Goal: Transaction & Acquisition: Purchase product/service

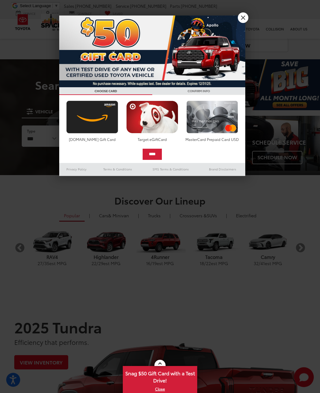
click at [244, 25] on img at bounding box center [152, 52] width 186 height 72
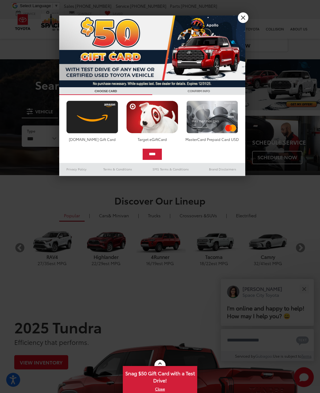
click at [243, 25] on img at bounding box center [152, 52] width 186 height 72
click at [246, 17] on link "X" at bounding box center [243, 17] width 11 height 11
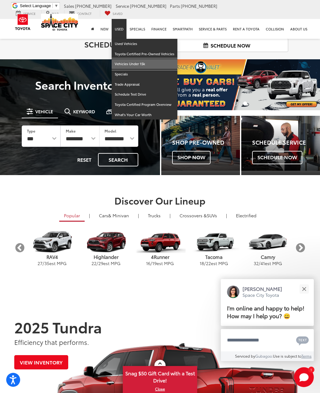
click at [140, 66] on link "Vehicles Under 15k" at bounding box center [145, 64] width 66 height 10
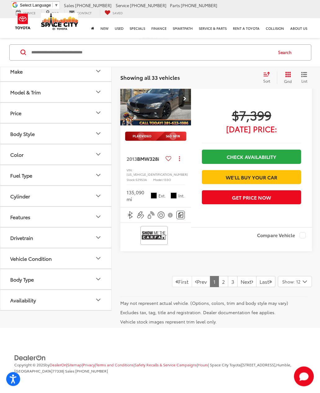
scroll to position [2192, 0]
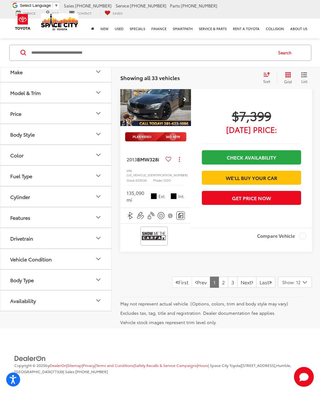
click at [303, 80] on span "List" at bounding box center [304, 81] width 6 height 5
click at [306, 74] on icon "List View" at bounding box center [304, 75] width 6 height 6
click at [305, 74] on icon "List View" at bounding box center [304, 75] width 6 height 6
click at [304, 73] on icon "List View" at bounding box center [304, 75] width 5 height 4
click at [307, 75] on icon "List View" at bounding box center [304, 75] width 5 height 4
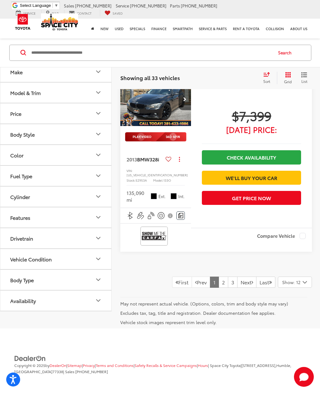
click at [288, 76] on icon "Grid View" at bounding box center [289, 75] width 6 height 6
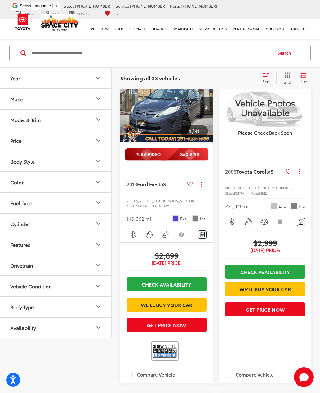
scroll to position [0, 0]
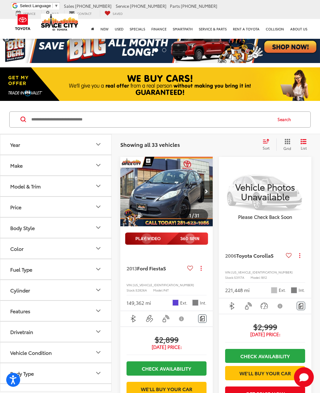
click at [265, 143] on icon "Select sort value" at bounding box center [267, 141] width 6 height 4
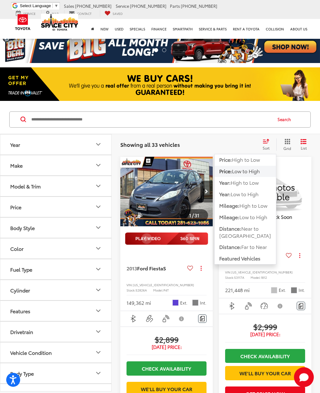
click at [260, 172] on span "Low to High" at bounding box center [246, 170] width 28 height 7
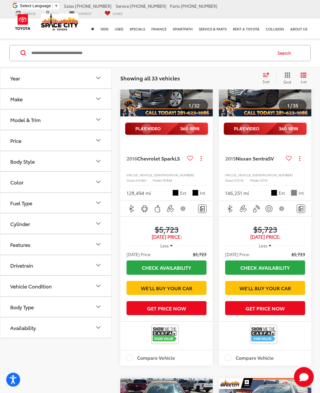
scroll to position [752, 0]
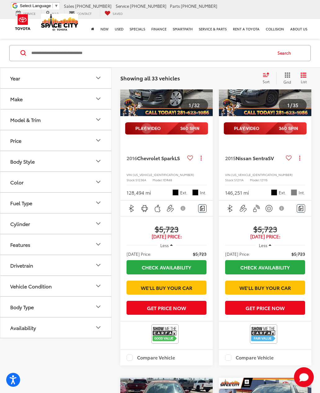
click at [260, 161] on span "Nissan Sentra" at bounding box center [252, 157] width 32 height 7
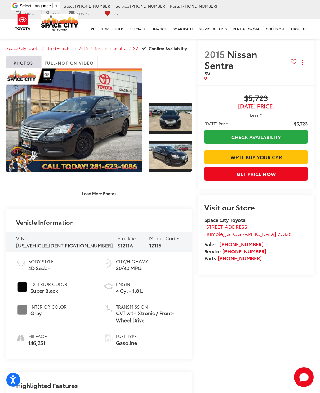
click at [172, 123] on link "Expand Photo 1" at bounding box center [170, 118] width 43 height 32
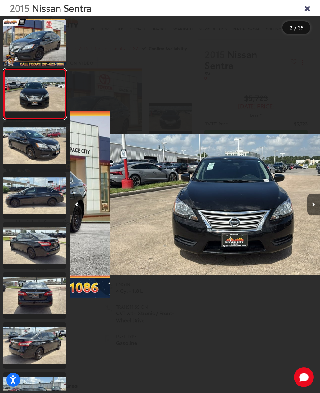
scroll to position [0, 250]
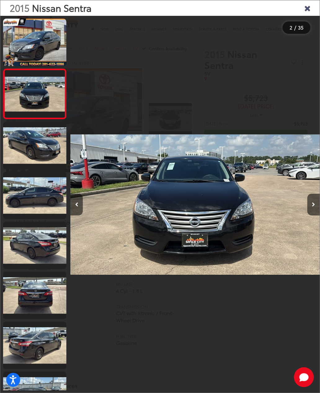
click at [41, 150] on link at bounding box center [34, 145] width 63 height 47
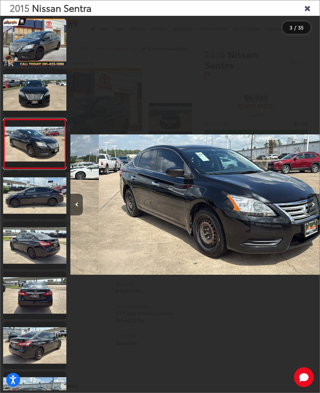
scroll to position [0, 499]
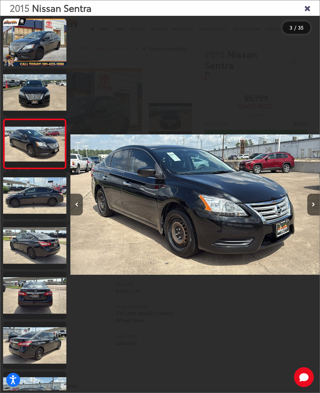
click at [30, 249] on link at bounding box center [34, 245] width 63 height 47
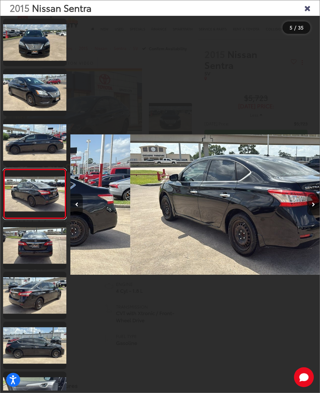
scroll to position [0, 998]
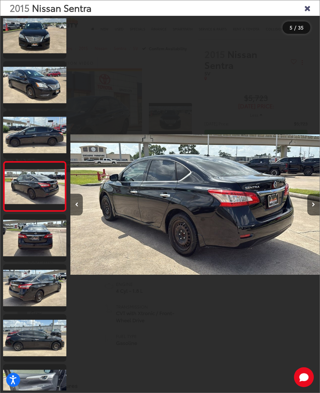
click at [34, 282] on link at bounding box center [34, 287] width 63 height 47
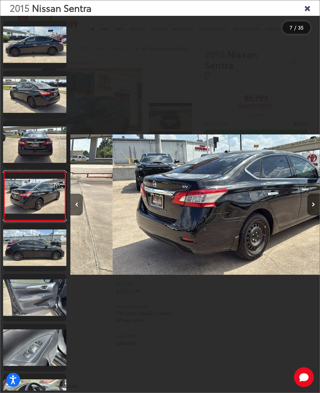
scroll to position [157, 0]
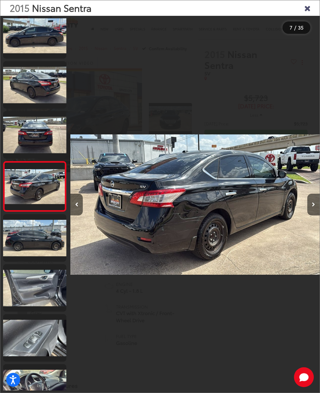
click at [25, 242] on link at bounding box center [34, 237] width 63 height 47
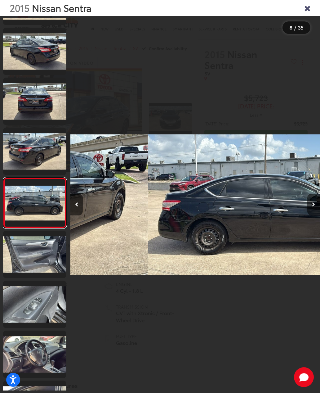
scroll to position [0, 1747]
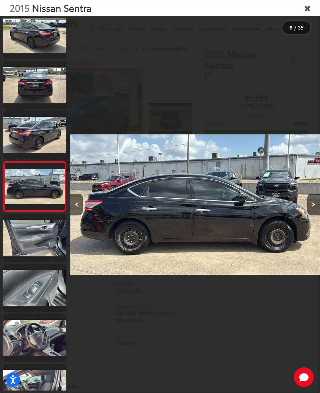
click at [29, 241] on link at bounding box center [34, 237] width 63 height 47
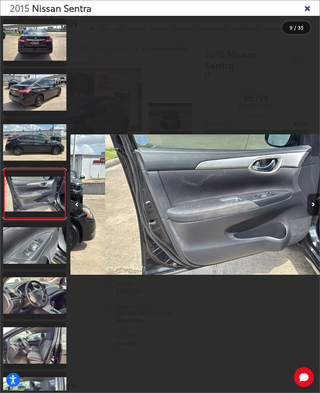
scroll to position [257, 0]
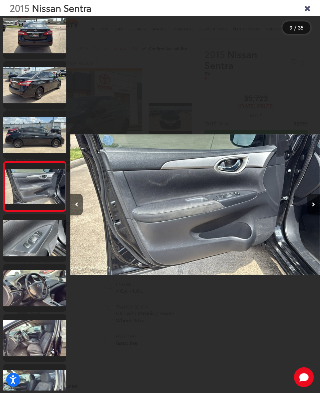
click at [27, 246] on link at bounding box center [34, 237] width 63 height 47
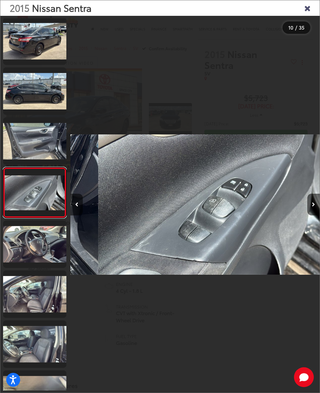
scroll to position [307, 0]
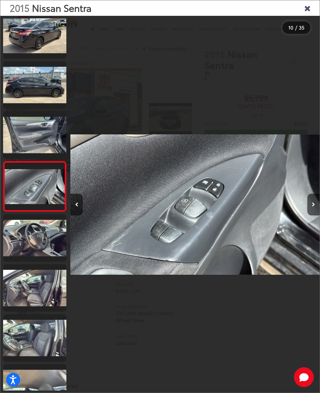
click at [29, 246] on link at bounding box center [34, 237] width 63 height 47
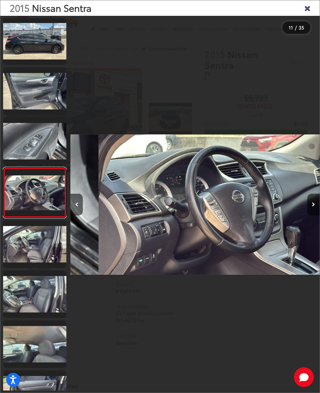
scroll to position [0, 2496]
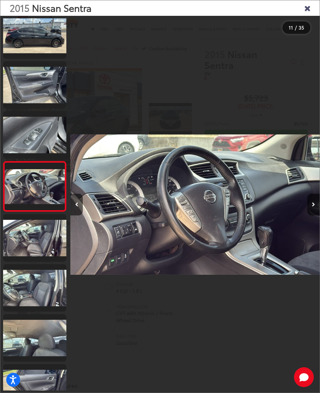
click at [29, 248] on link at bounding box center [34, 237] width 63 height 47
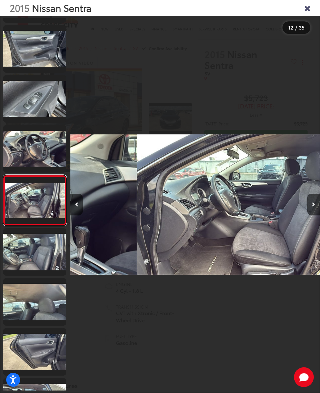
scroll to position [0, 0]
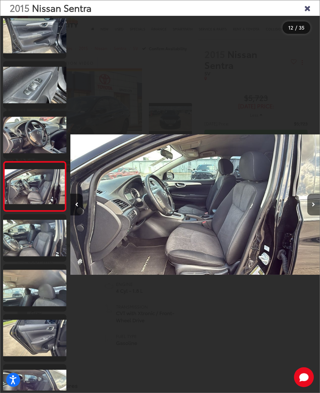
click at [30, 249] on link at bounding box center [34, 237] width 63 height 47
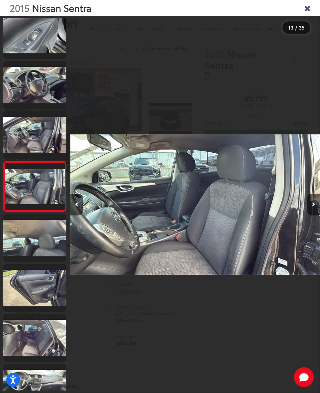
click at [29, 246] on link at bounding box center [34, 237] width 63 height 47
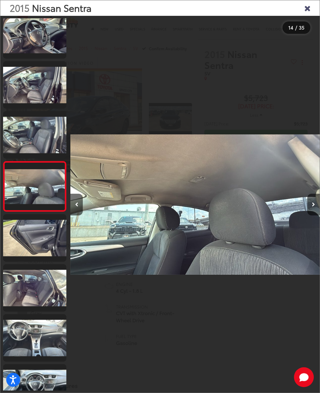
click at [27, 247] on link at bounding box center [34, 237] width 63 height 47
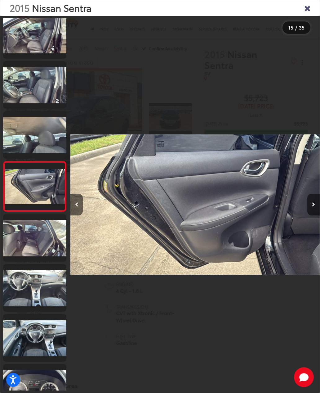
click at [28, 249] on link at bounding box center [34, 237] width 63 height 47
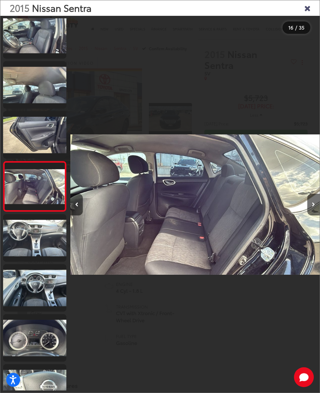
click at [28, 247] on link at bounding box center [34, 237] width 63 height 47
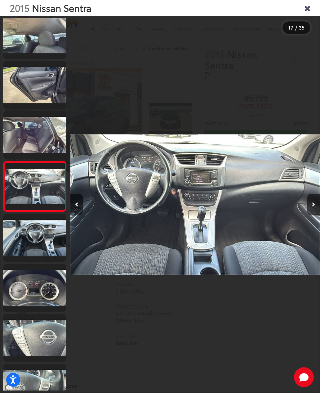
click at [31, 231] on link at bounding box center [34, 237] width 63 height 47
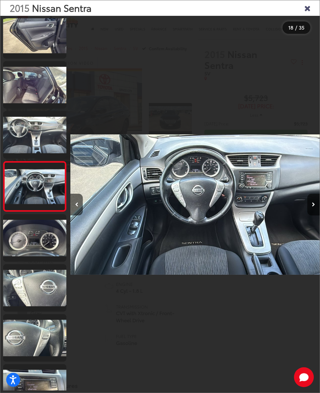
click at [27, 244] on link at bounding box center [34, 237] width 63 height 47
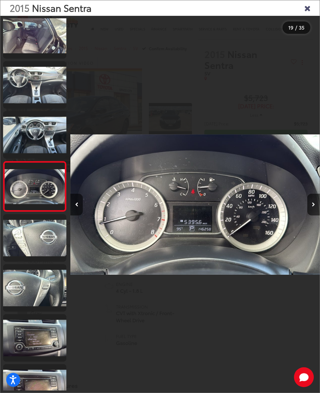
click at [28, 246] on link at bounding box center [34, 237] width 63 height 47
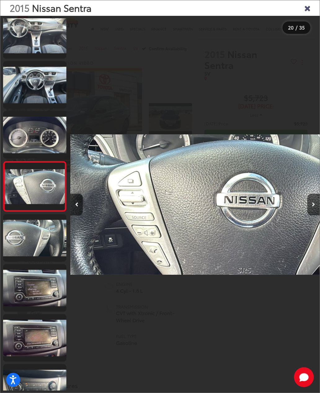
click at [307, 8] on icon "Close gallery" at bounding box center [307, 8] width 6 height 8
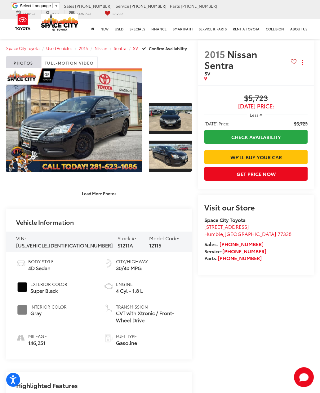
click at [263, 114] on button "Less" at bounding box center [256, 114] width 19 height 11
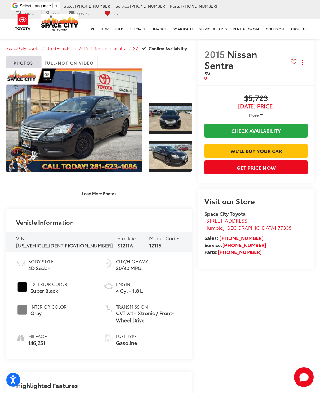
click at [258, 114] on span "More" at bounding box center [254, 115] width 10 height 6
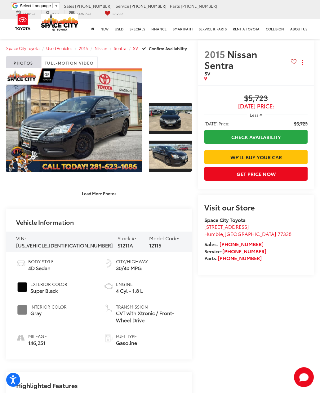
click at [283, 137] on link "Check Availability" at bounding box center [256, 137] width 103 height 14
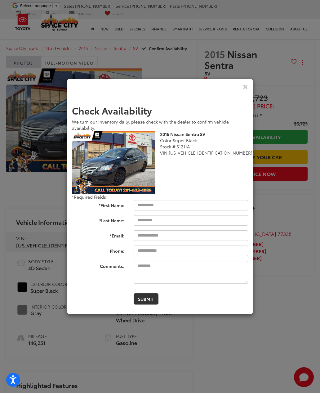
click at [245, 90] on icon "Close" at bounding box center [245, 86] width 5 height 7
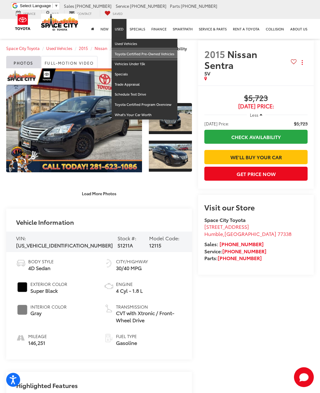
click at [125, 53] on link "Toyota Certified Pre-Owned Vehicles" at bounding box center [145, 54] width 66 height 10
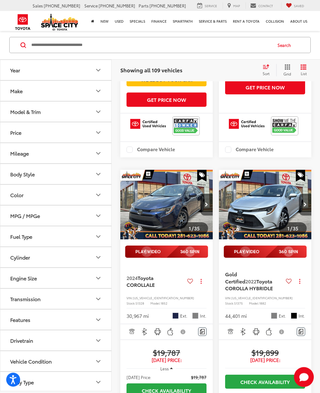
scroll to position [1566, 0]
click at [11, 219] on div "MPG / MPGe" at bounding box center [25, 216] width 30 height 6
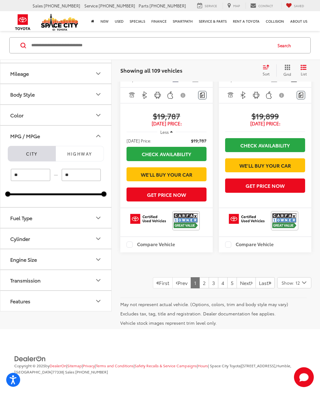
scroll to position [1917, 0]
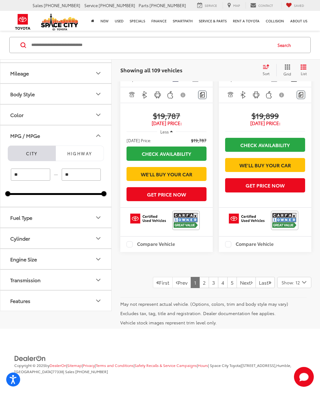
click at [200, 288] on link "2" at bounding box center [205, 282] width 10 height 11
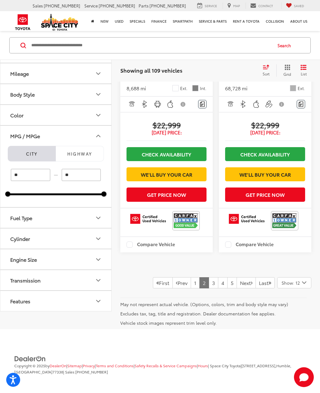
scroll to position [1896, 0]
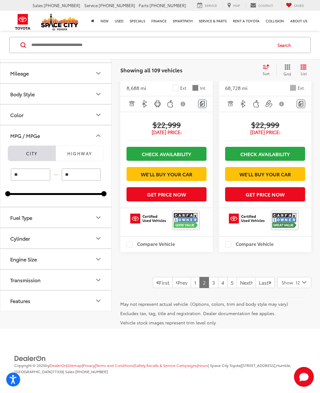
click at [218, 288] on link "4" at bounding box center [223, 282] width 10 height 11
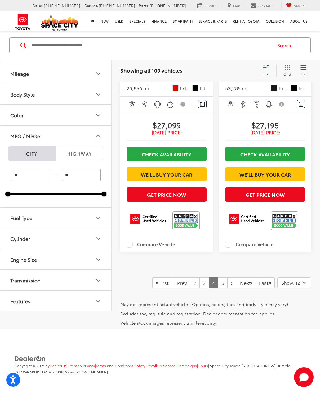
scroll to position [1899, 0]
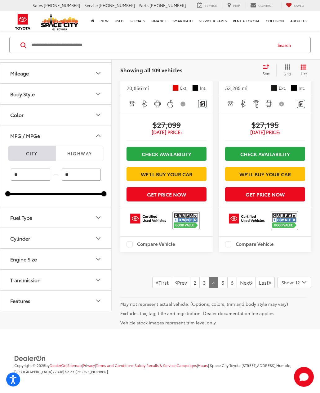
click at [218, 288] on link "5" at bounding box center [223, 282] width 10 height 11
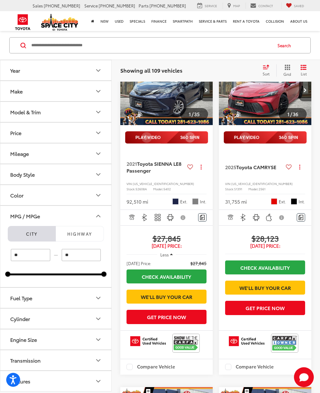
scroll to position [1026, 0]
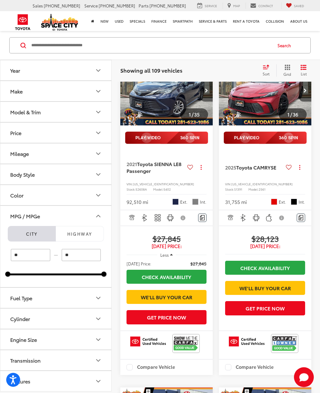
click at [165, 167] on span "Toyota SIENNA LE" at bounding box center [158, 163] width 42 height 7
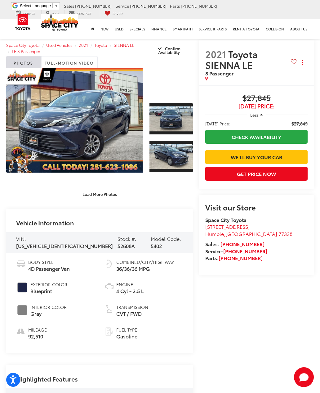
click at [100, 198] on button "Load More Photos" at bounding box center [99, 194] width 43 height 11
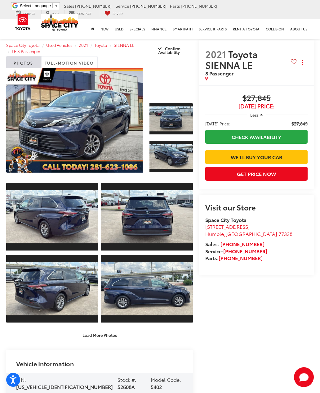
click at [56, 235] on link "Expand Photo 4" at bounding box center [52, 216] width 92 height 69
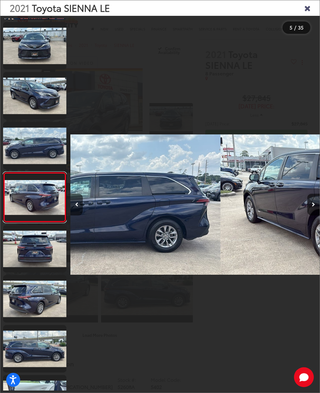
scroll to position [57, 0]
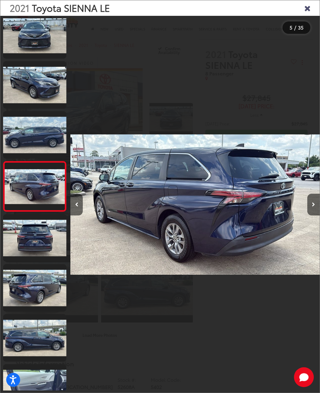
click at [27, 38] on link at bounding box center [34, 34] width 63 height 47
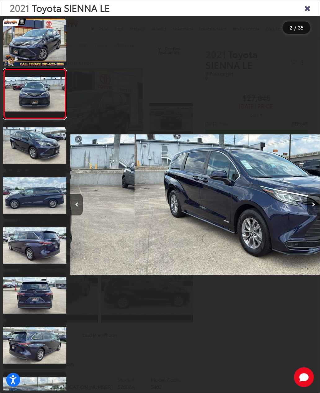
scroll to position [0, 250]
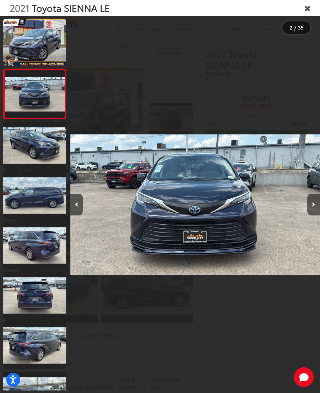
click at [80, 215] on button "Previous image" at bounding box center [76, 205] width 12 height 22
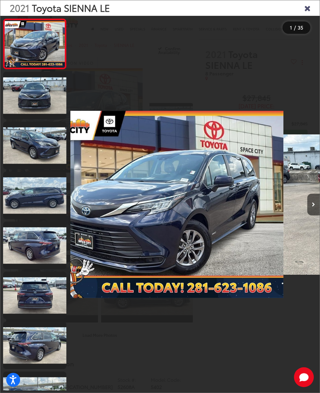
scroll to position [0, 0]
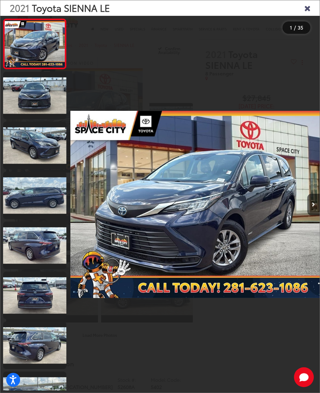
click at [314, 207] on icon "Next image" at bounding box center [313, 204] width 3 height 4
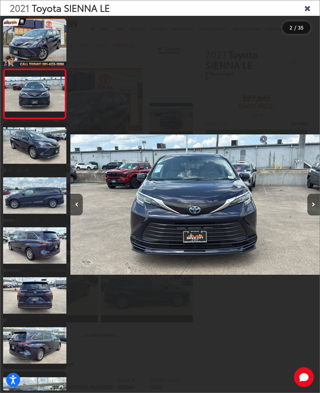
click at [314, 215] on button "Next image" at bounding box center [314, 205] width 12 height 22
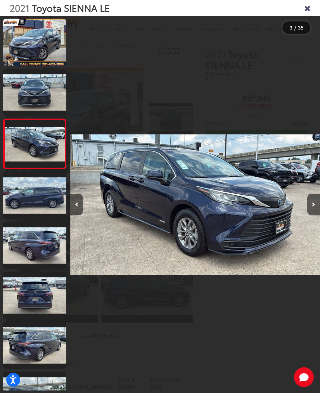
click at [315, 211] on button "Next image" at bounding box center [314, 205] width 12 height 22
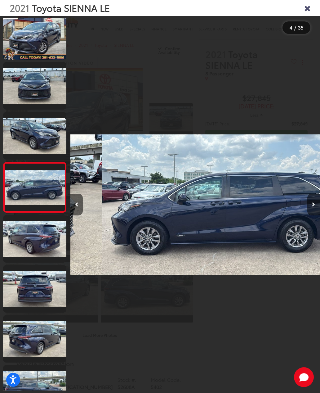
scroll to position [0, 749]
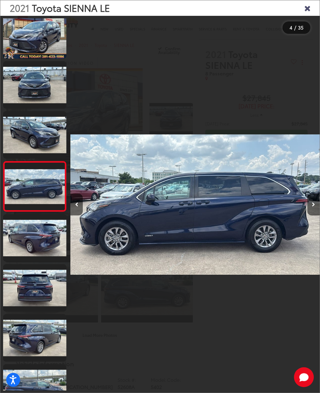
click at [313, 215] on button "Next image" at bounding box center [314, 205] width 12 height 22
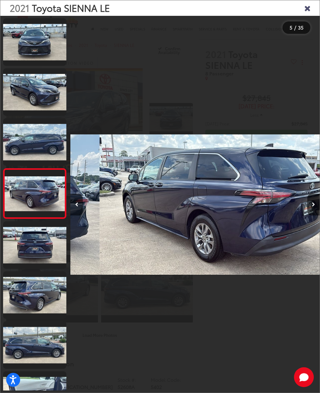
scroll to position [0, 998]
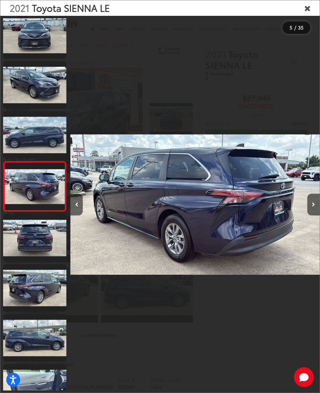
click at [315, 207] on icon "Next image" at bounding box center [313, 204] width 3 height 4
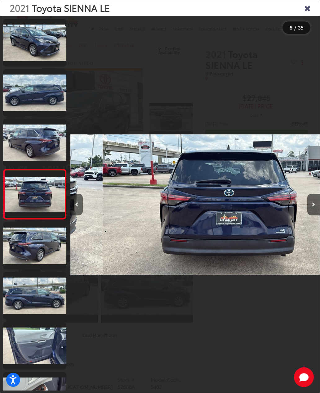
scroll to position [0, 1248]
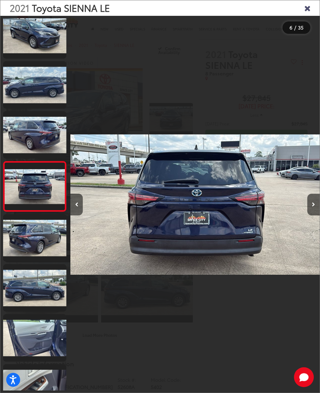
click at [315, 207] on icon "Next image" at bounding box center [313, 204] width 3 height 4
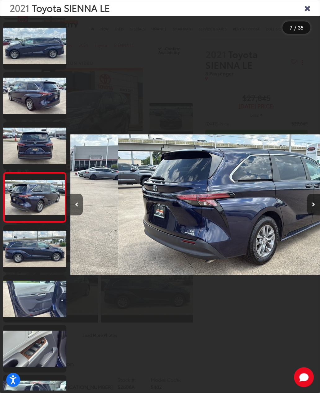
scroll to position [157, 0]
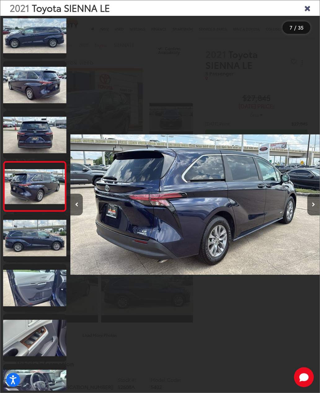
click at [316, 214] on button "Next image" at bounding box center [314, 205] width 12 height 22
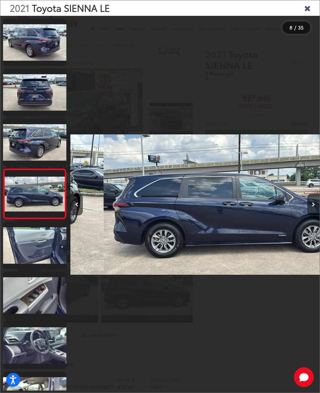
scroll to position [0, 0]
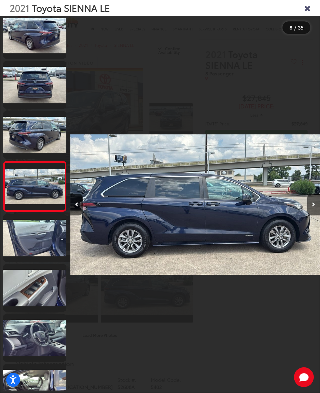
click at [316, 214] on button "Next image" at bounding box center [314, 205] width 12 height 22
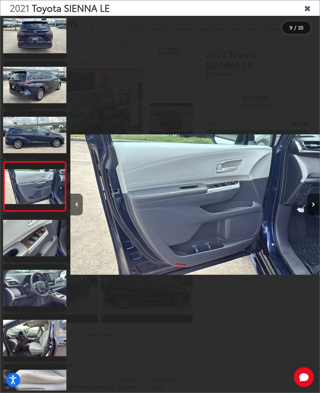
click at [314, 207] on icon "Next image" at bounding box center [313, 204] width 3 height 4
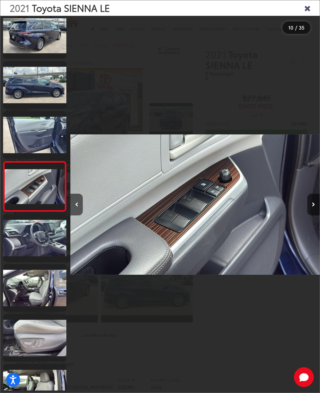
click at [313, 215] on button "Next image" at bounding box center [314, 205] width 12 height 22
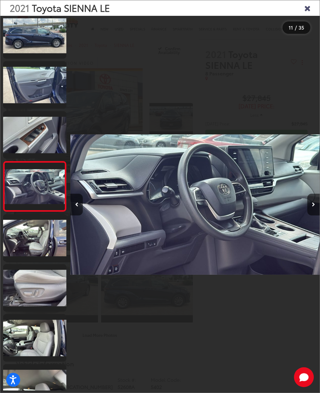
click at [314, 207] on icon "Next image" at bounding box center [313, 204] width 3 height 4
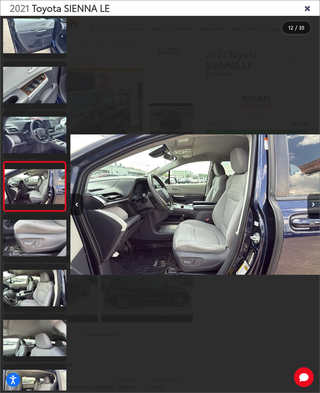
click at [315, 212] on button "Next image" at bounding box center [314, 205] width 12 height 22
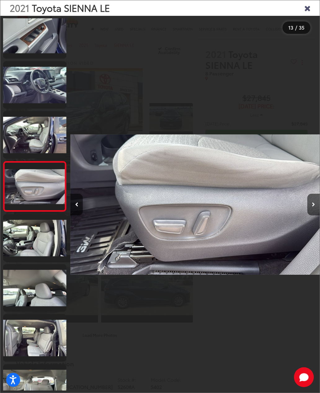
click at [313, 207] on icon "Next image" at bounding box center [313, 204] width 3 height 4
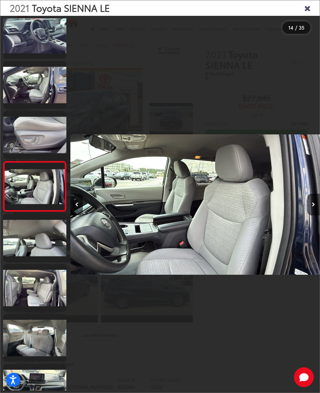
click at [314, 214] on button "Next image" at bounding box center [314, 205] width 12 height 22
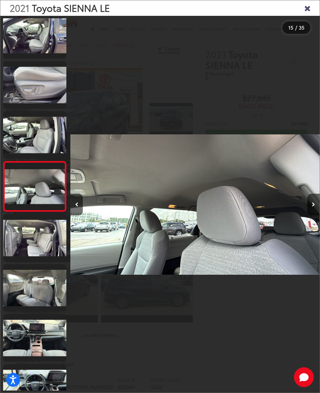
click at [314, 207] on icon "Next image" at bounding box center [313, 204] width 3 height 4
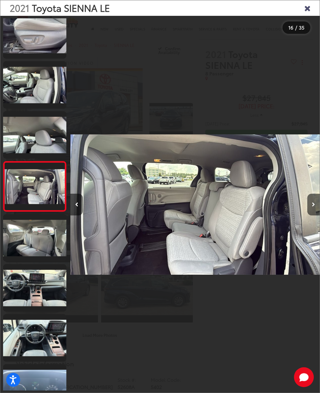
click at [314, 207] on icon "Next image" at bounding box center [313, 204] width 3 height 4
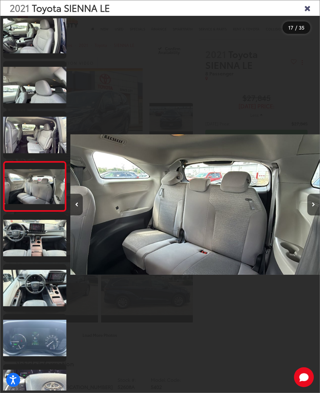
click at [317, 212] on button "Next image" at bounding box center [314, 205] width 12 height 22
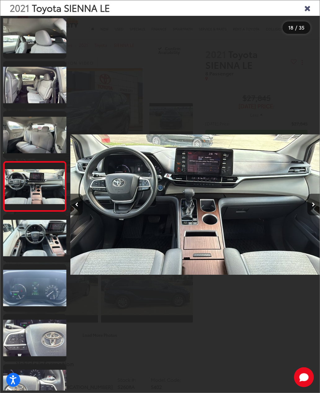
click at [315, 215] on button "Next image" at bounding box center [314, 205] width 12 height 22
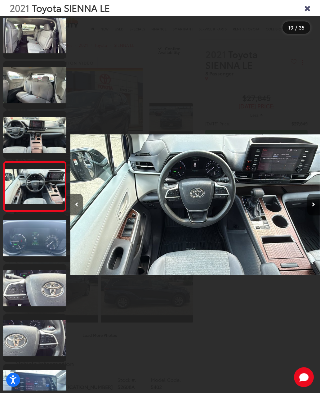
click at [316, 212] on button "Next image" at bounding box center [314, 205] width 12 height 22
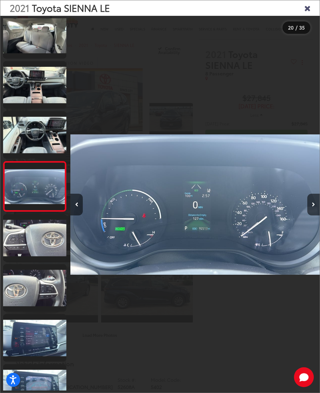
click at [317, 212] on button "Next image" at bounding box center [314, 205] width 12 height 22
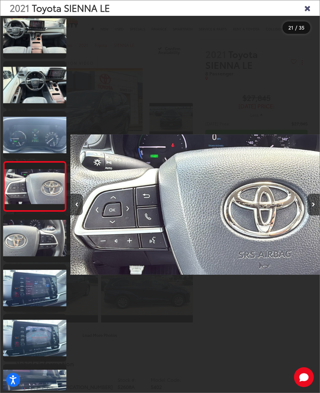
click at [316, 214] on button "Next image" at bounding box center [314, 205] width 12 height 22
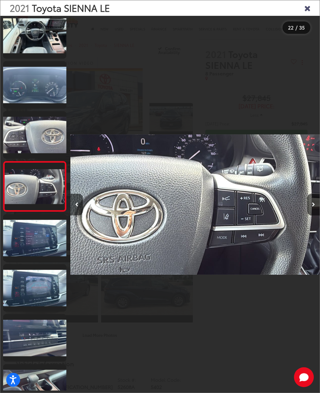
click at [316, 214] on button "Next image" at bounding box center [314, 205] width 12 height 22
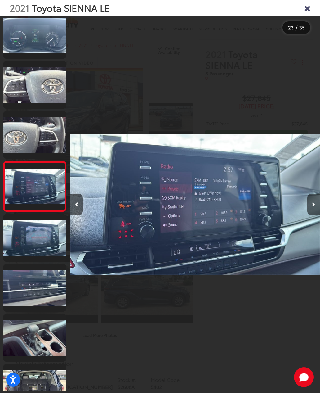
click at [316, 213] on button "Next image" at bounding box center [314, 205] width 12 height 22
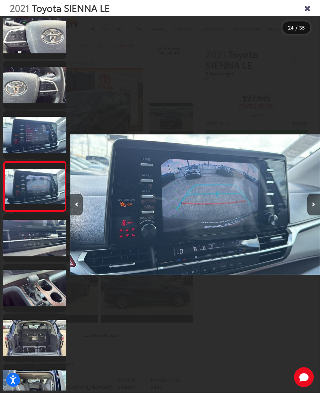
click at [315, 212] on button "Next image" at bounding box center [314, 205] width 12 height 22
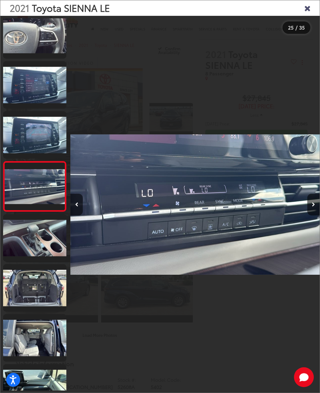
click at [315, 214] on button "Next image" at bounding box center [314, 205] width 12 height 22
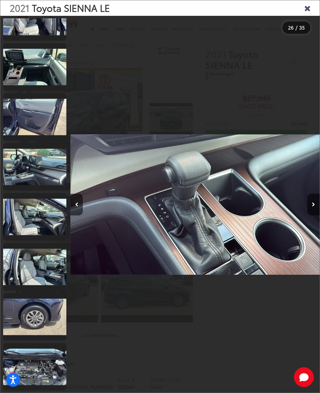
click at [316, 212] on button "Next image" at bounding box center [314, 205] width 12 height 22
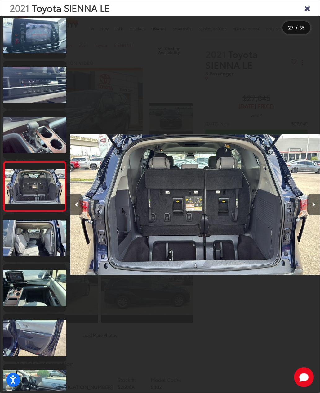
click at [316, 212] on button "Next image" at bounding box center [314, 205] width 12 height 22
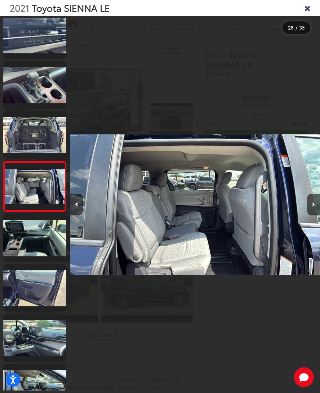
click at [315, 207] on icon "Next image" at bounding box center [313, 204] width 3 height 4
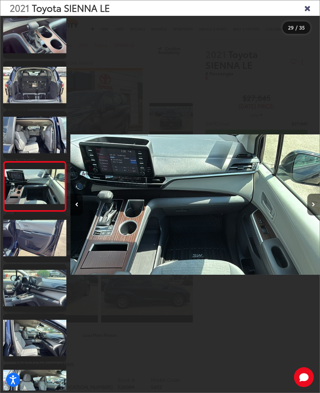
click at [313, 207] on icon "Next image" at bounding box center [313, 204] width 3 height 4
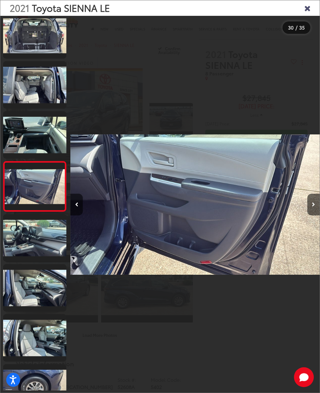
click at [312, 207] on icon "Next image" at bounding box center [313, 204] width 3 height 4
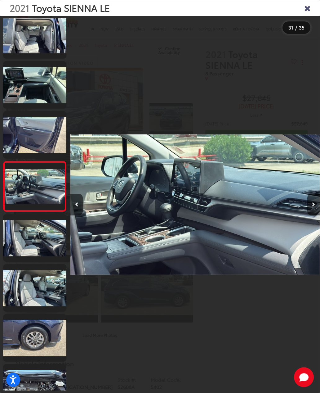
click at [313, 215] on button "Next image" at bounding box center [314, 205] width 12 height 22
